Goal: Navigation & Orientation: Find specific page/section

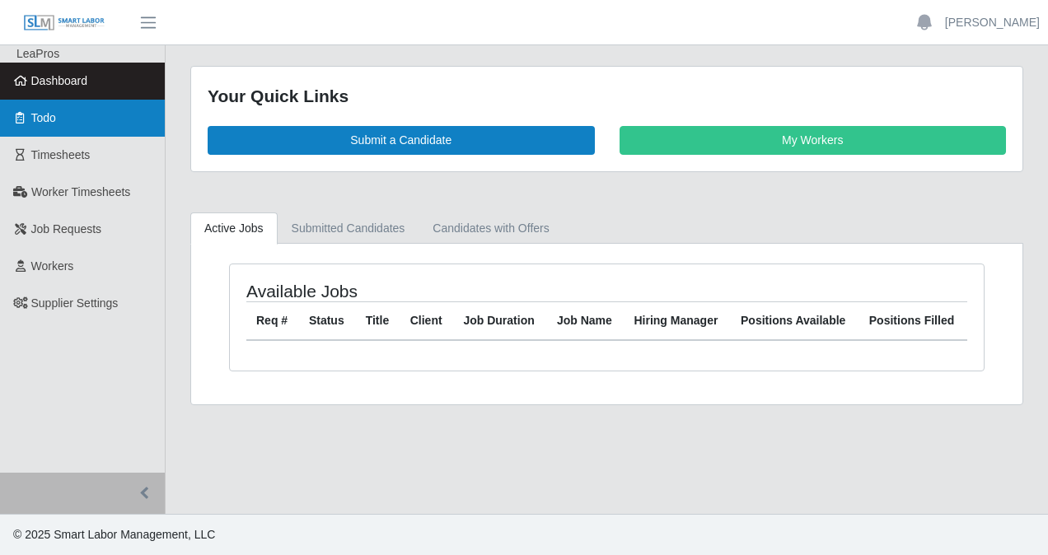
click at [75, 116] on link "Todo" at bounding box center [82, 118] width 165 height 37
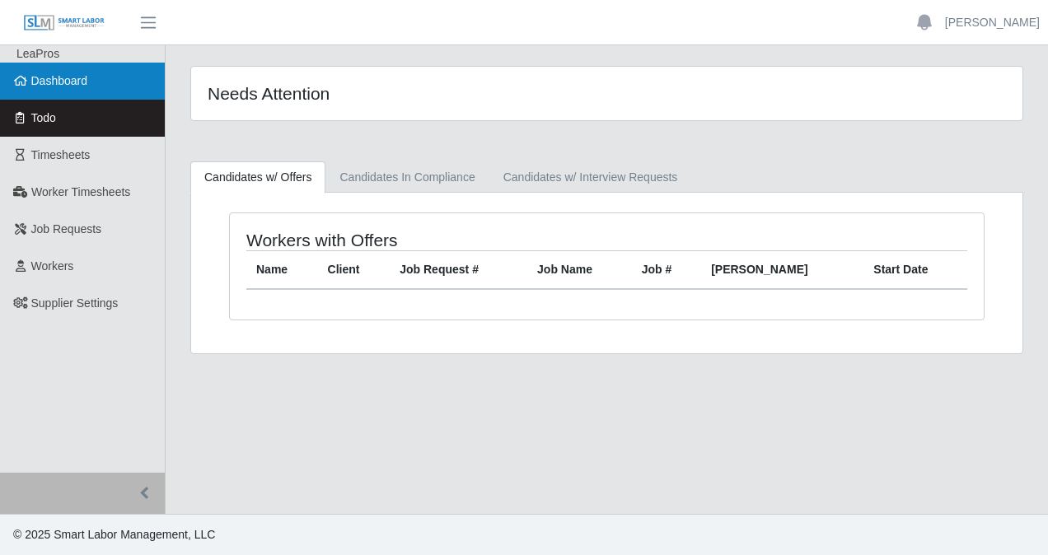
click at [77, 86] on span "Dashboard" at bounding box center [59, 80] width 57 height 13
